Goal: Information Seeking & Learning: Learn about a topic

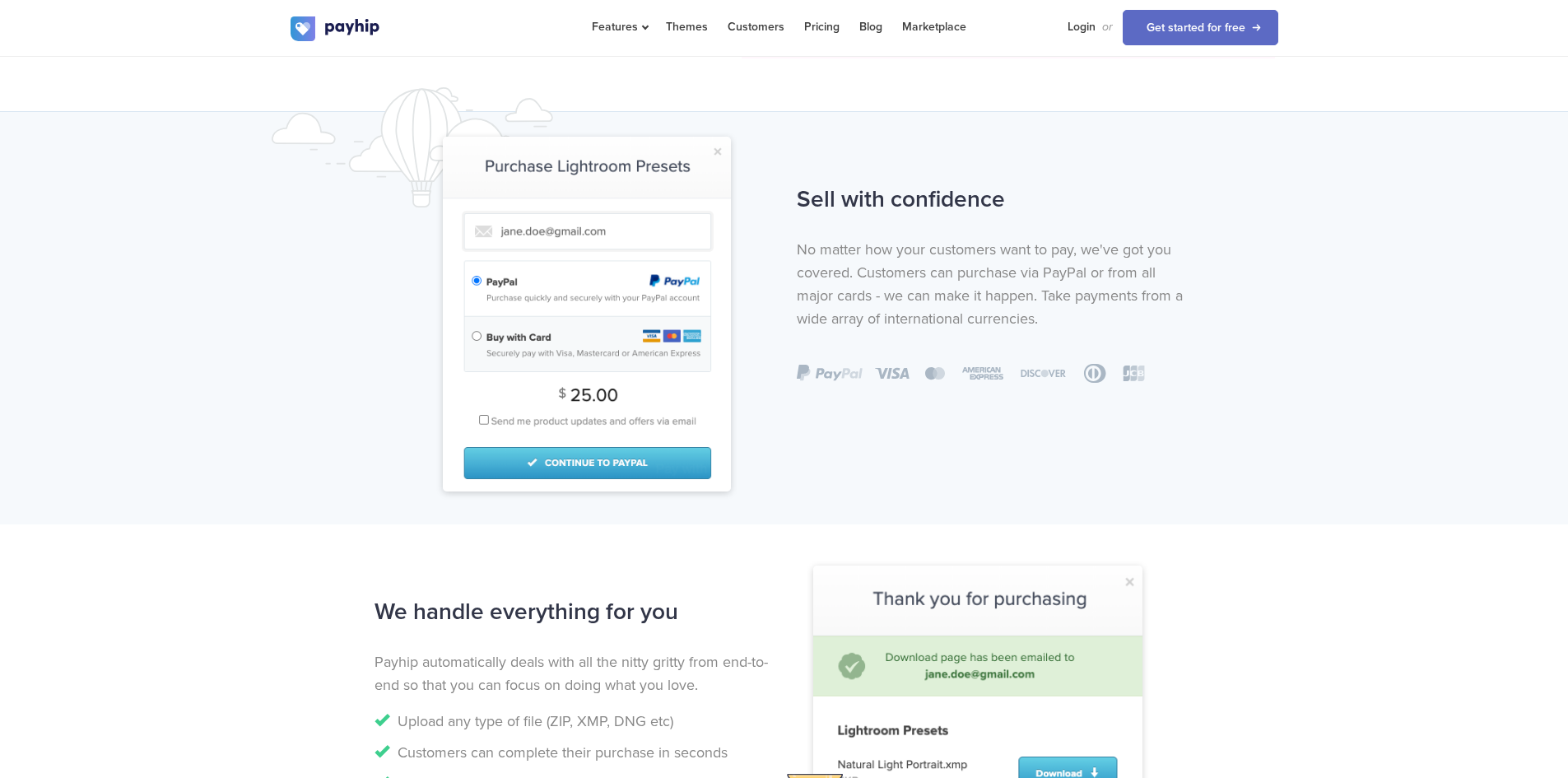
scroll to position [1317, 0]
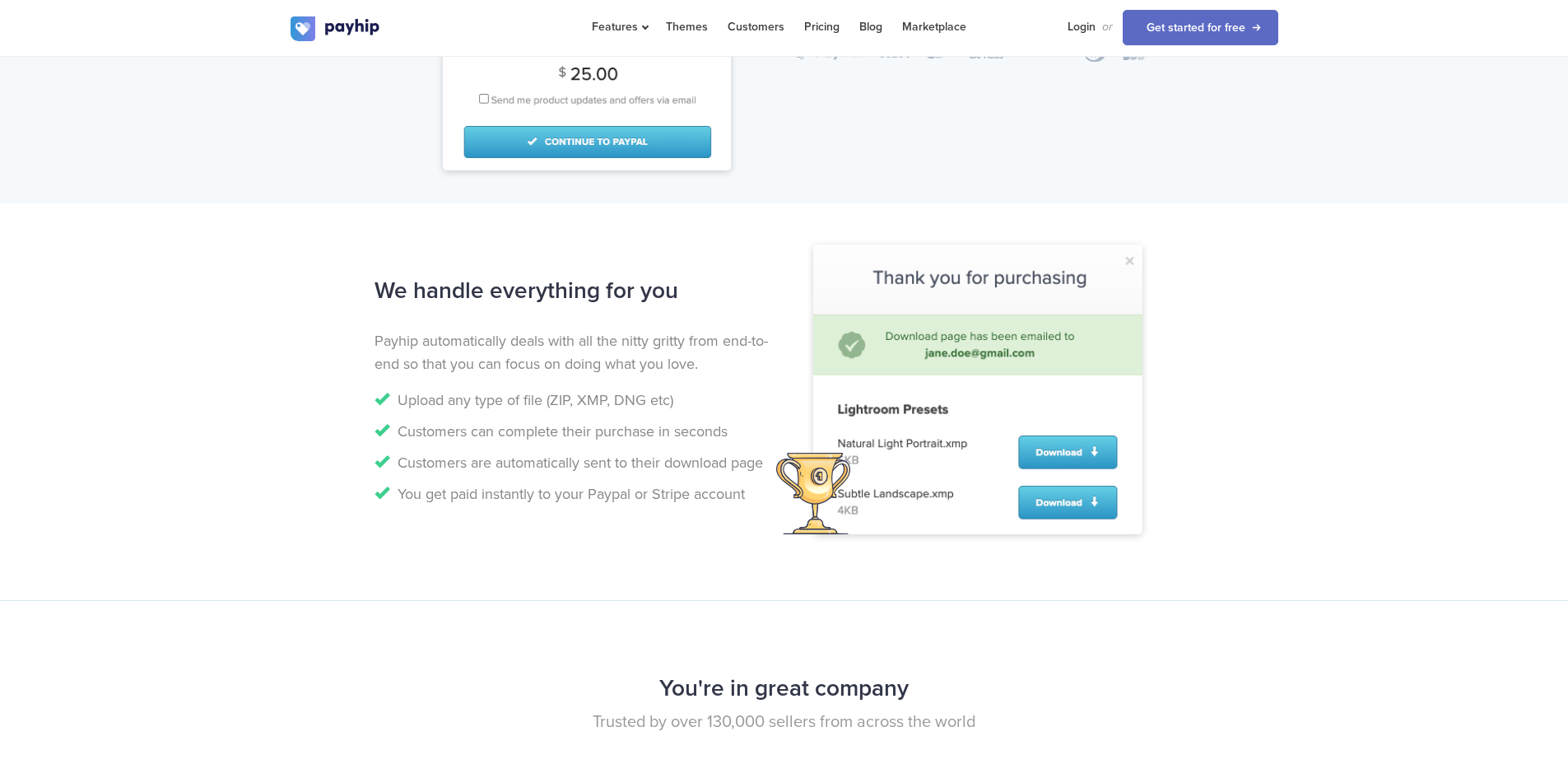
click at [1197, 446] on div at bounding box center [995, 401] width 422 height 265
click at [1099, 448] on img at bounding box center [977, 389] width 329 height 290
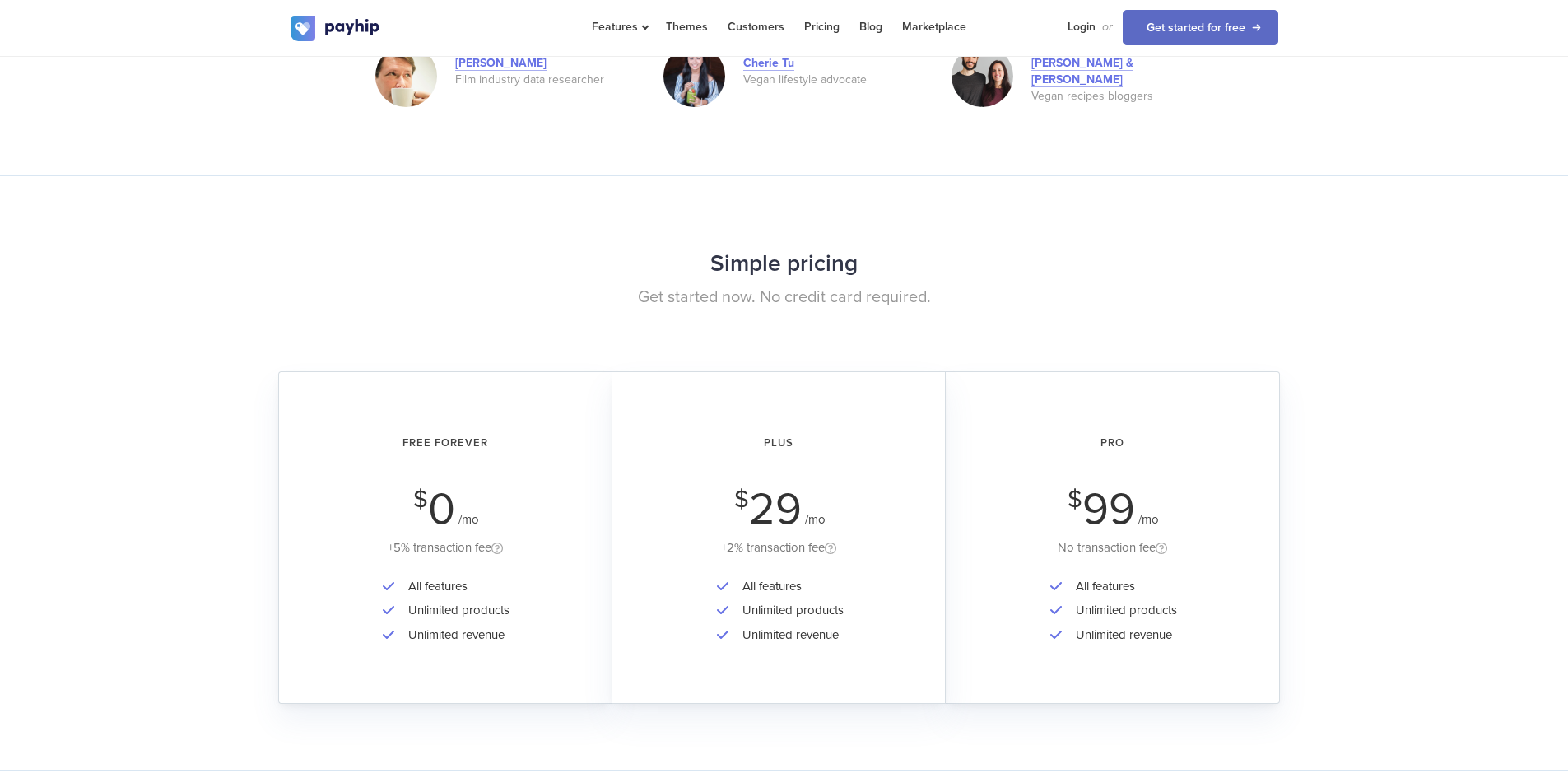
scroll to position [2388, 0]
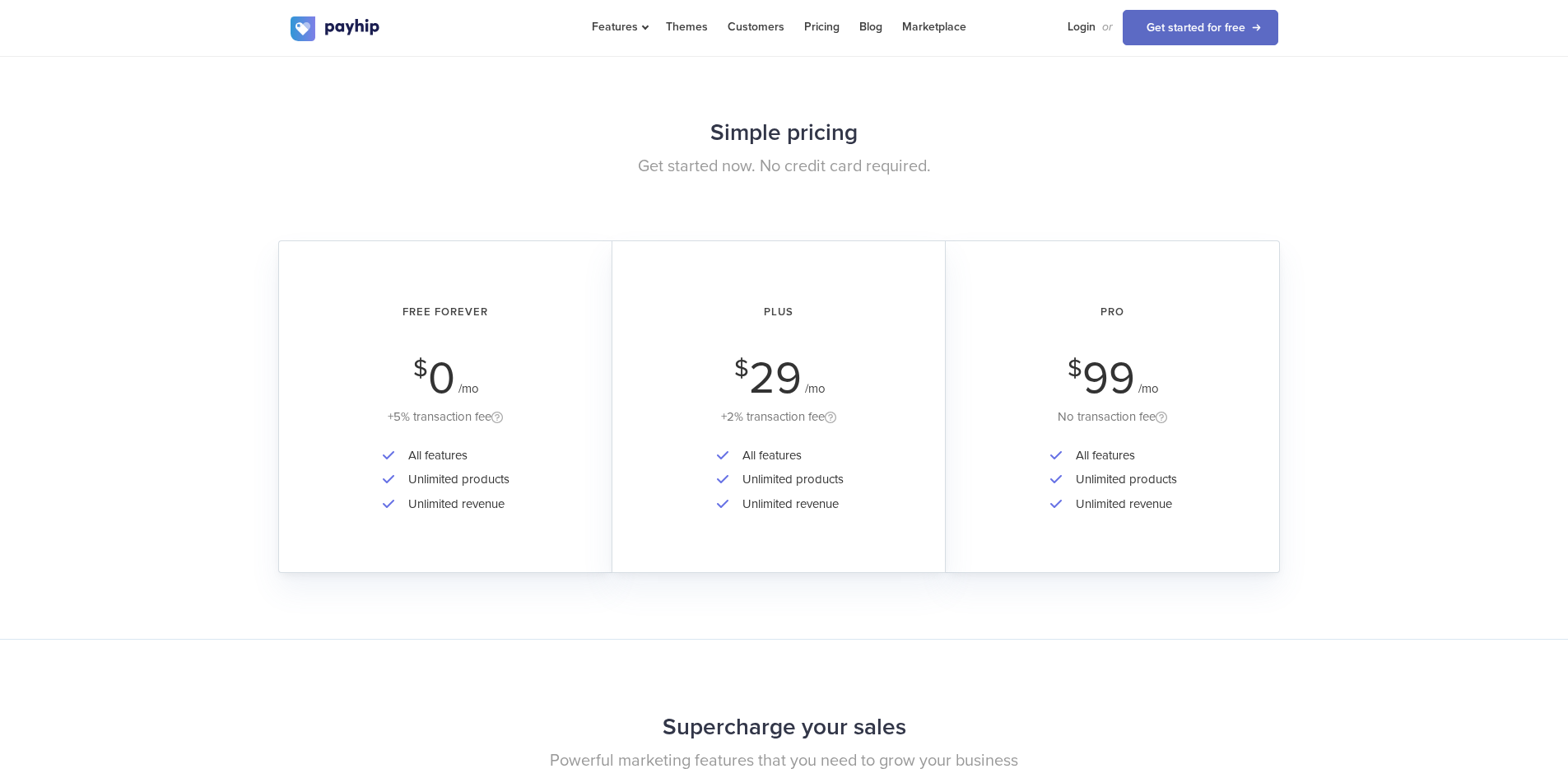
click at [464, 447] on li "All features" at bounding box center [455, 456] width 109 height 24
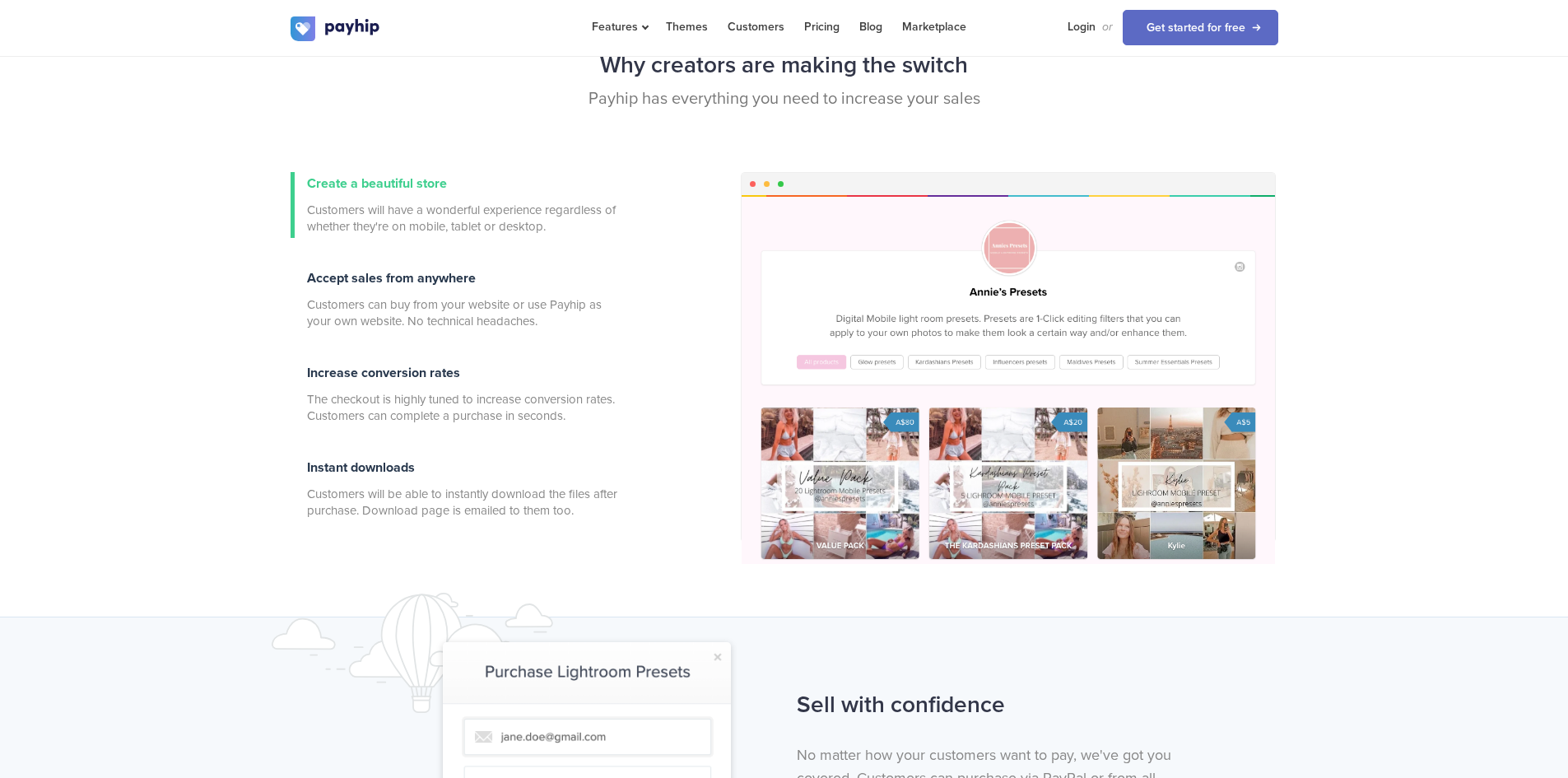
scroll to position [411, 0]
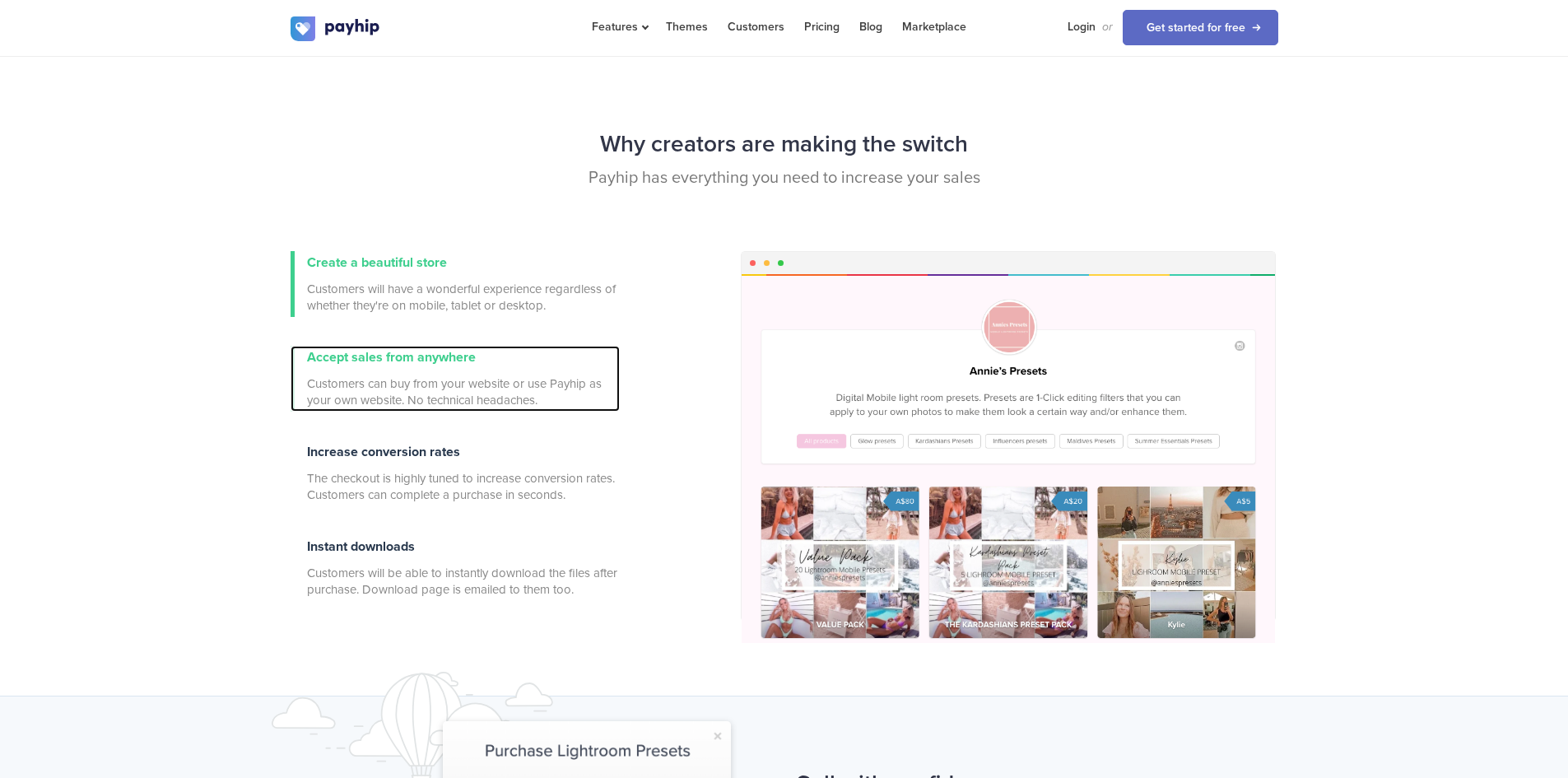
click at [351, 362] on span "Accept sales from anywhere" at bounding box center [391, 358] width 169 height 16
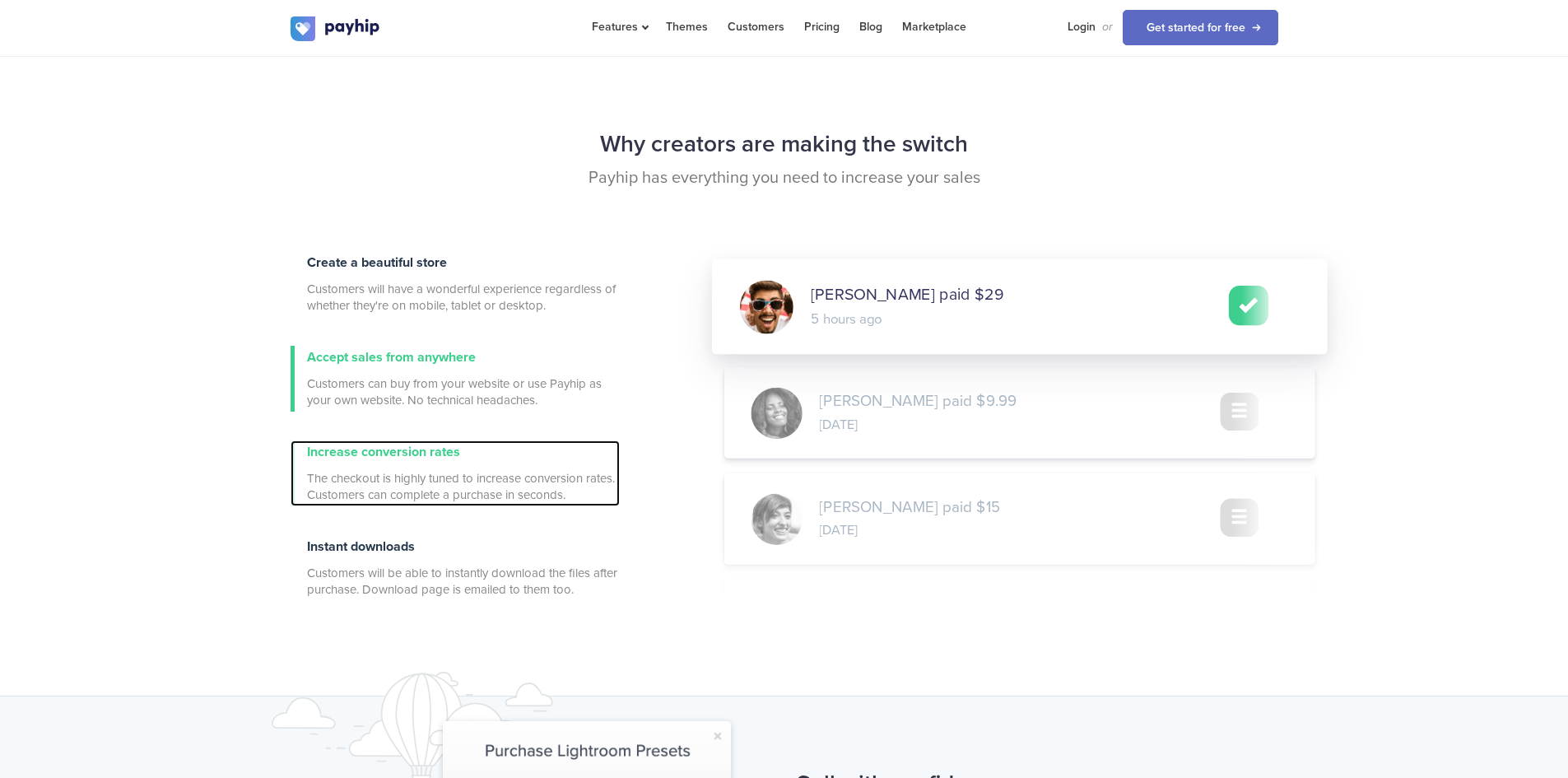
click at [460, 454] on div "Increase conversion rates The checkout is highly tuned to increase conversion r…" at bounding box center [463, 473] width 313 height 66
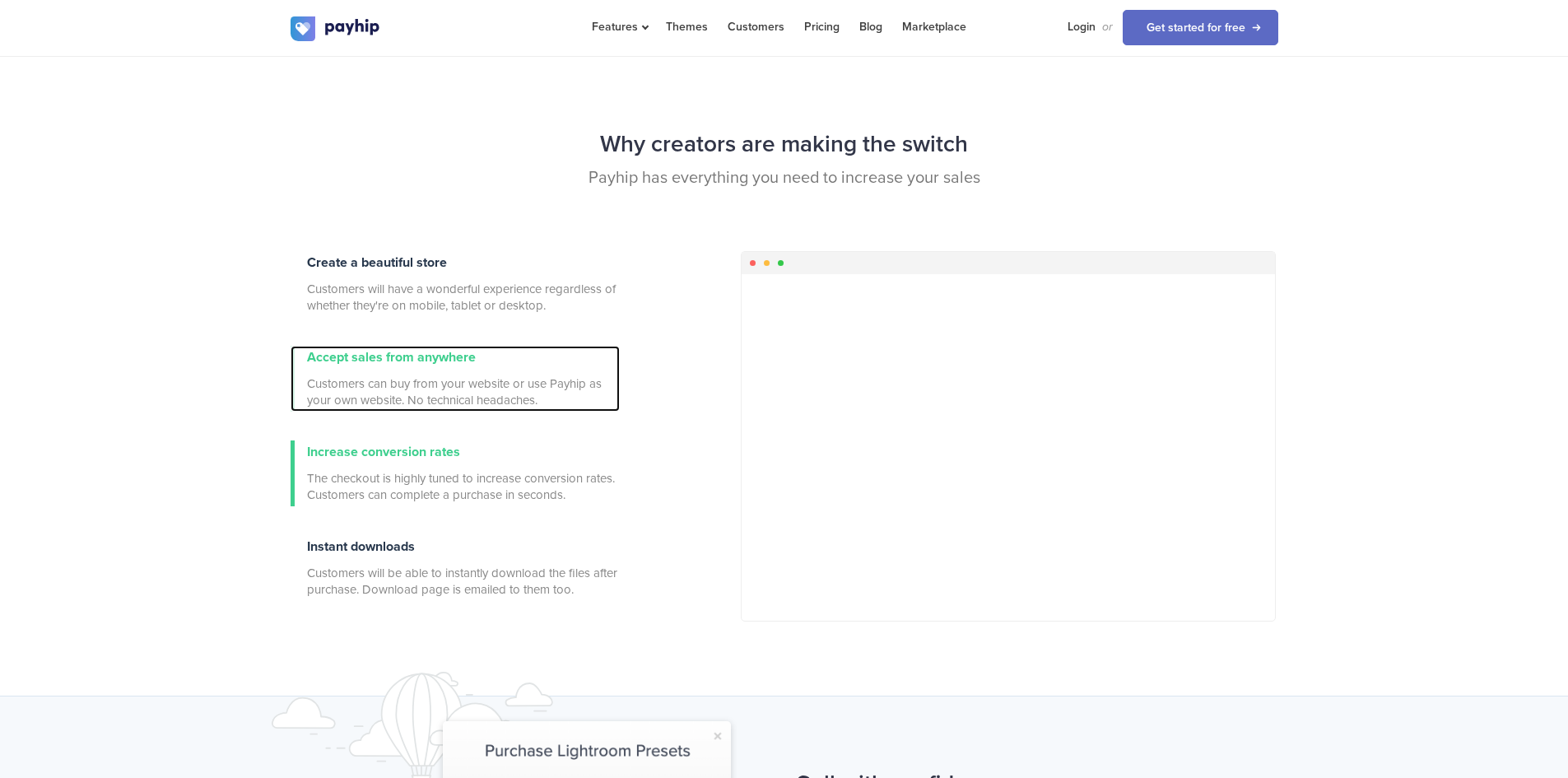
click at [444, 365] on span "Accept sales from anywhere" at bounding box center [391, 358] width 169 height 16
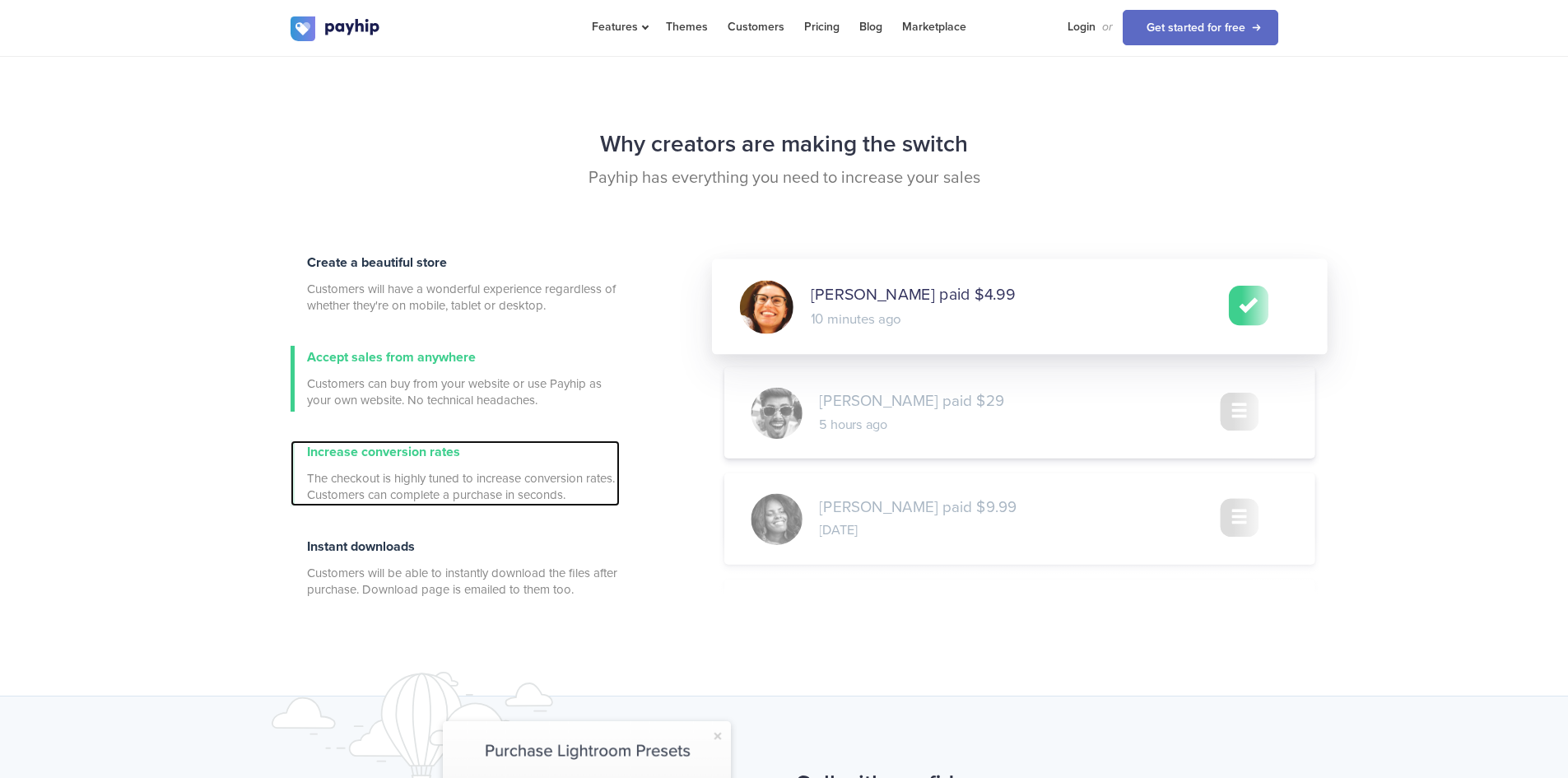
click at [432, 455] on span "Increase conversion rates" at bounding box center [384, 452] width 153 height 16
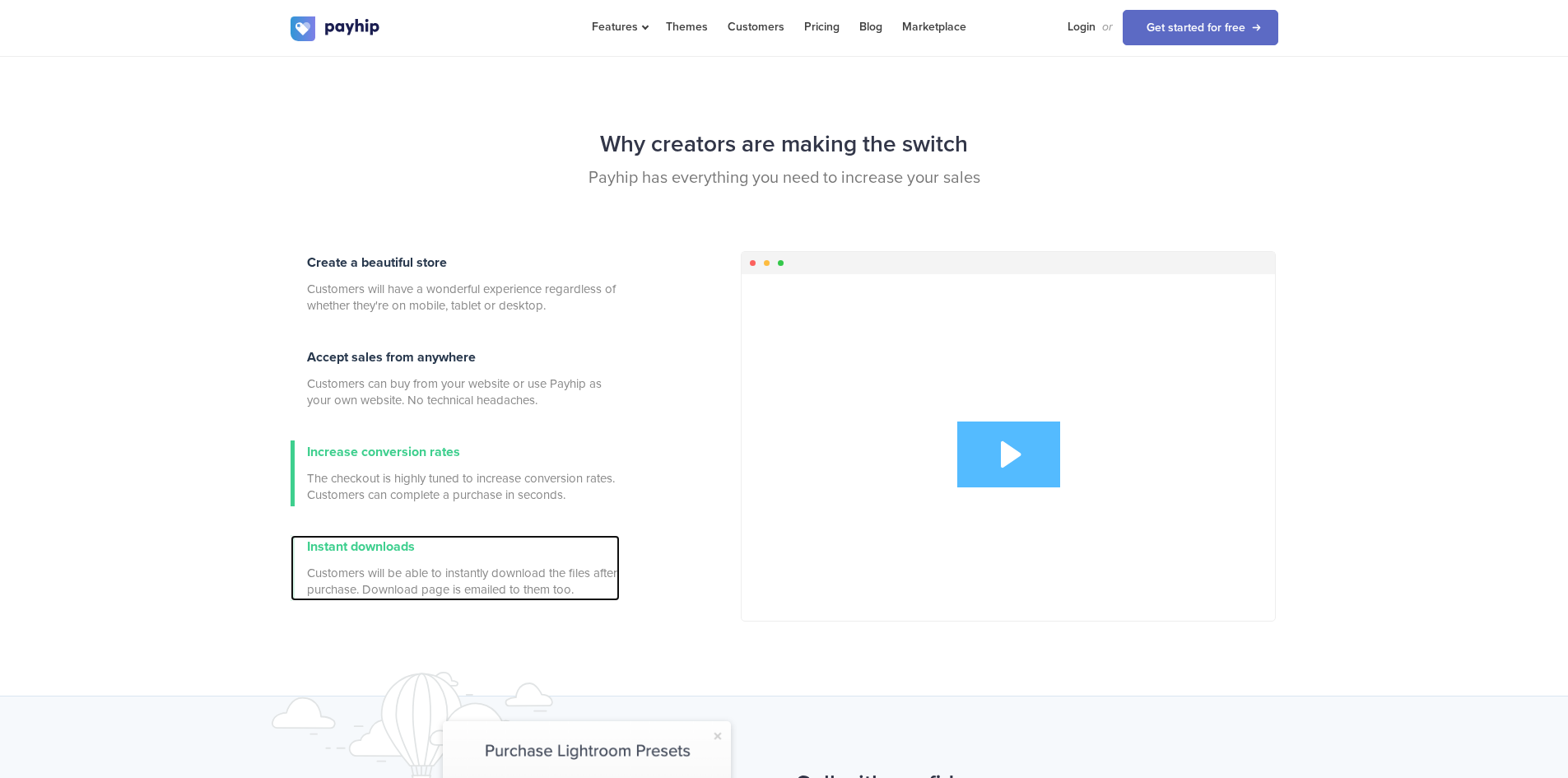
click at [436, 547] on div "Instant downloads Customers will be able to instantly download the files after …" at bounding box center [463, 568] width 313 height 66
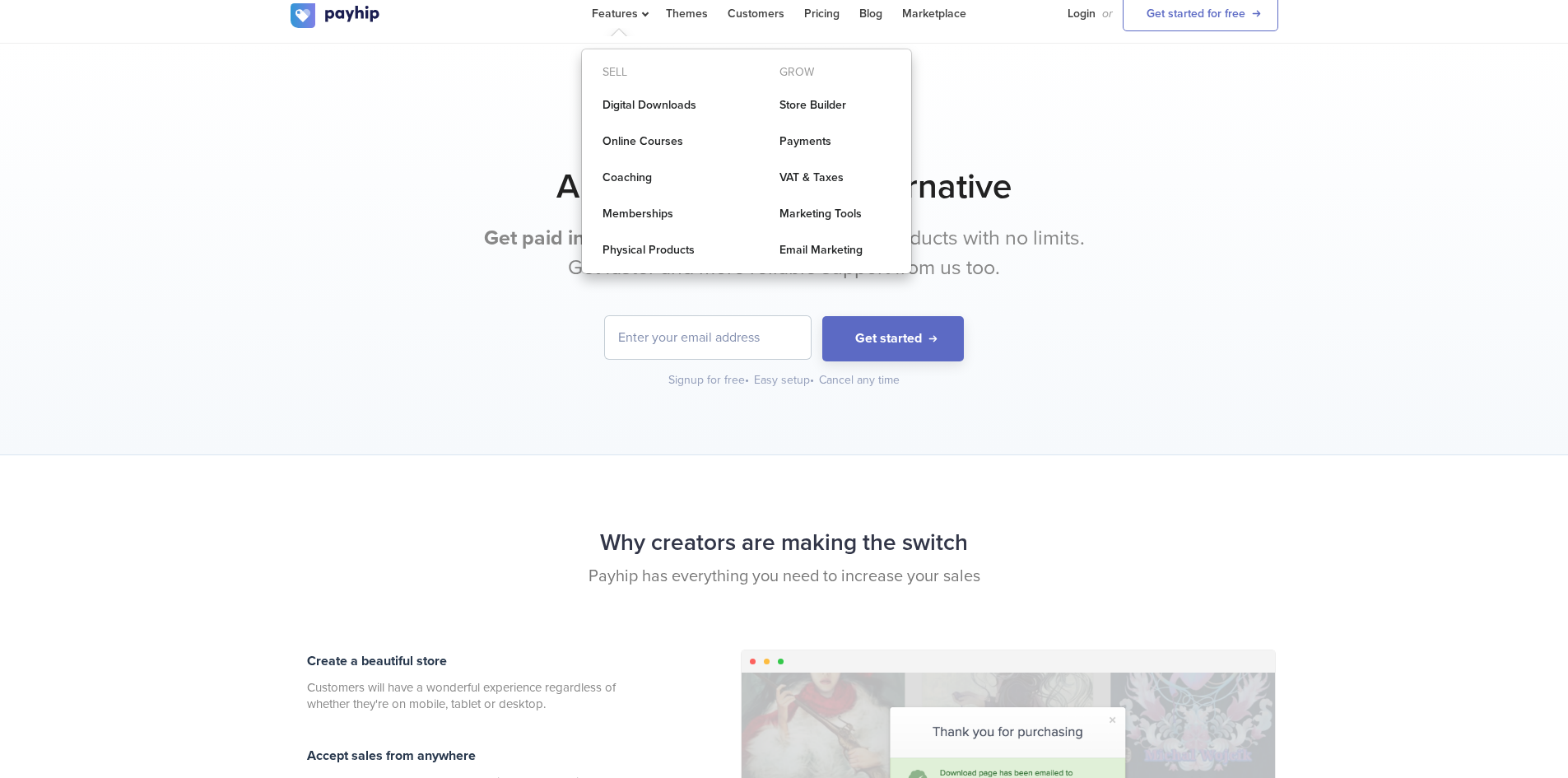
scroll to position [0, 0]
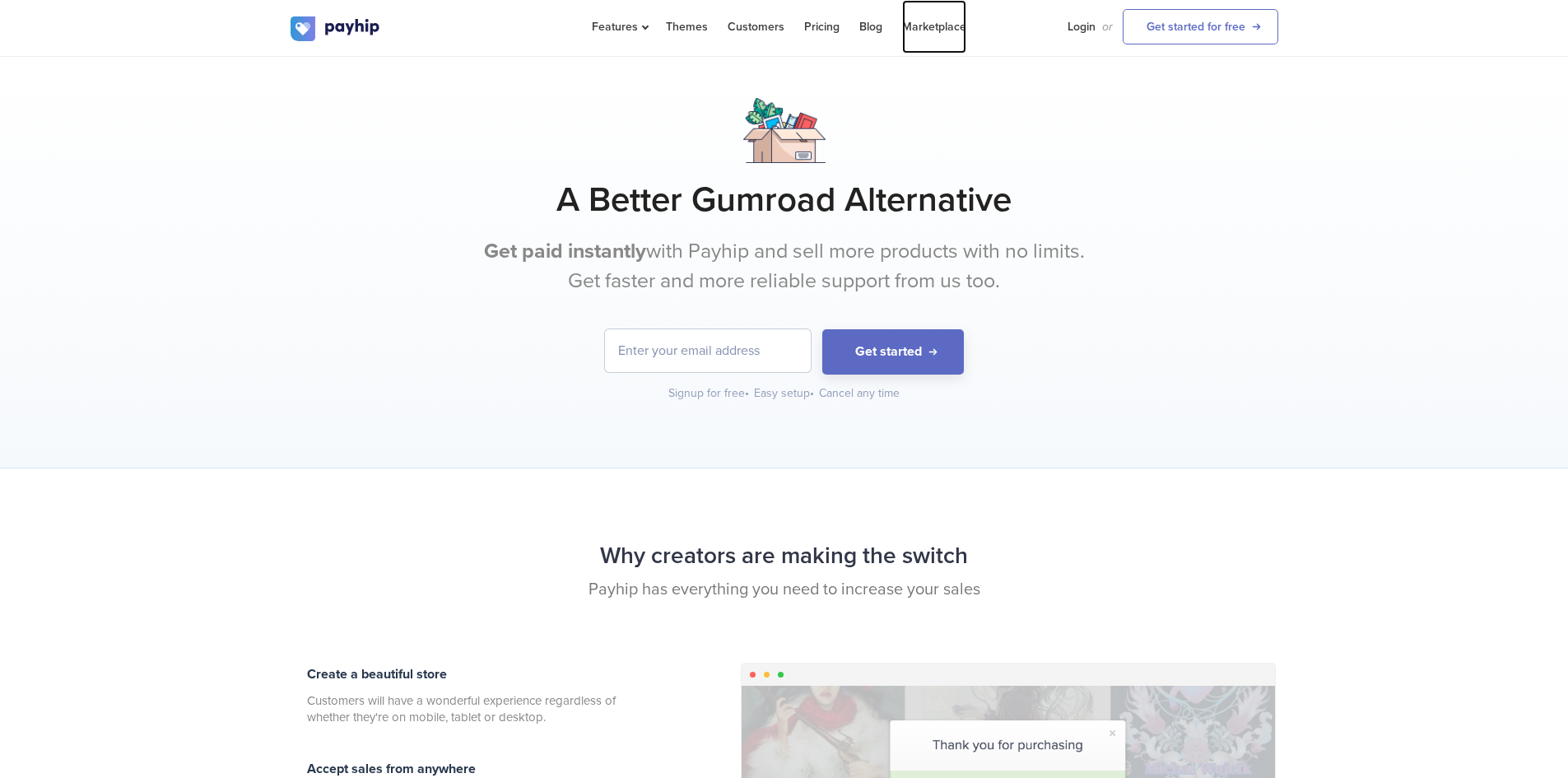
click at [932, 29] on link "Marketplace" at bounding box center [934, 26] width 64 height 54
